Goal: Obtain resource: Obtain resource

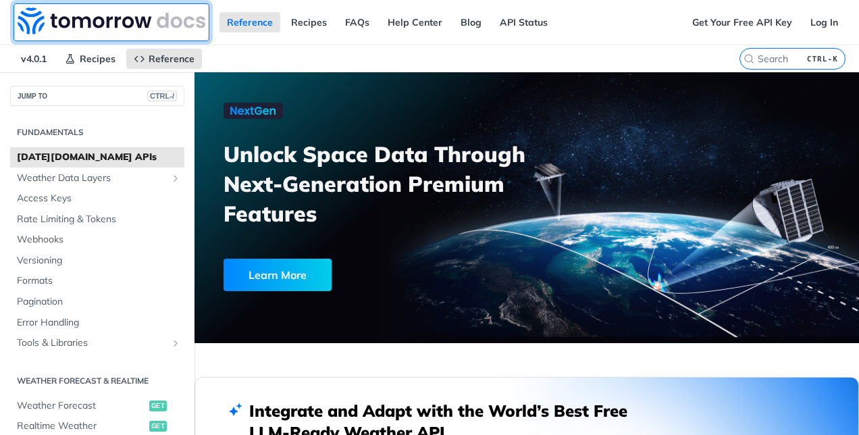
click at [101, 14] on img at bounding box center [112, 20] width 188 height 27
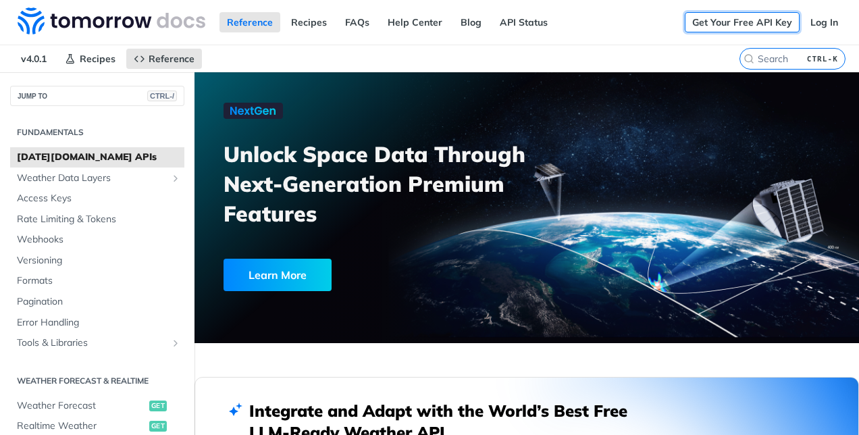
click at [732, 24] on link "Get Your Free API Key" at bounding box center [742, 22] width 115 height 20
